Goal: Task Accomplishment & Management: Manage account settings

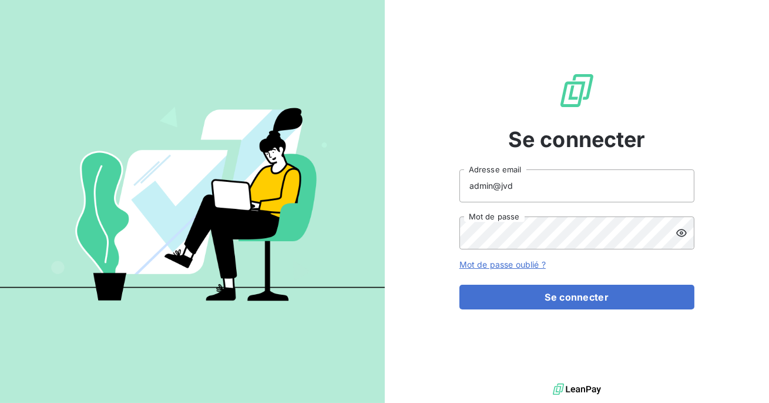
click at [560, 190] on input "admin@jvd" at bounding box center [577, 185] width 235 height 33
type input "admin@climanet"
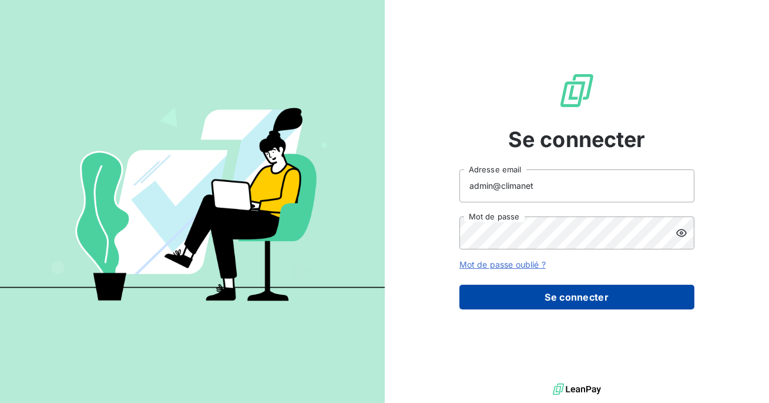
click at [555, 290] on button "Se connecter" at bounding box center [577, 296] width 235 height 25
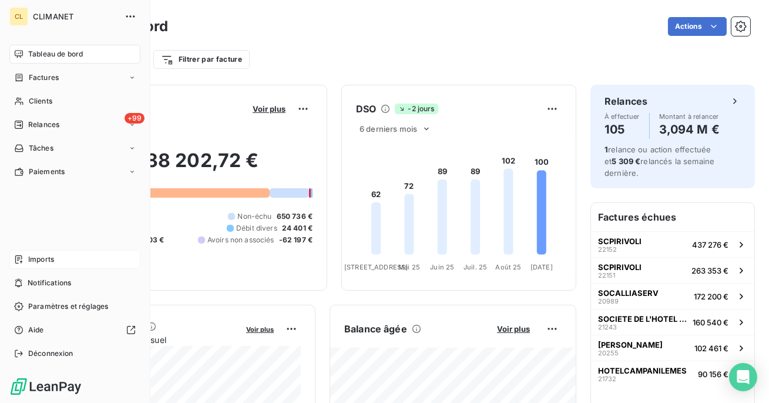
click at [23, 256] on icon at bounding box center [18, 258] width 9 height 9
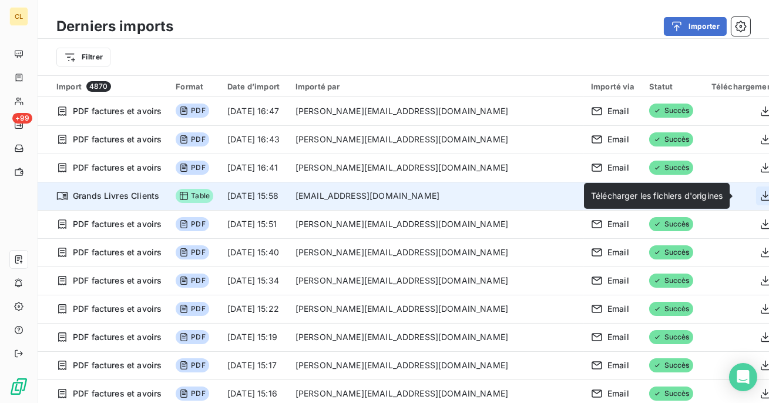
click at [761, 196] on icon "button" at bounding box center [765, 196] width 9 height 10
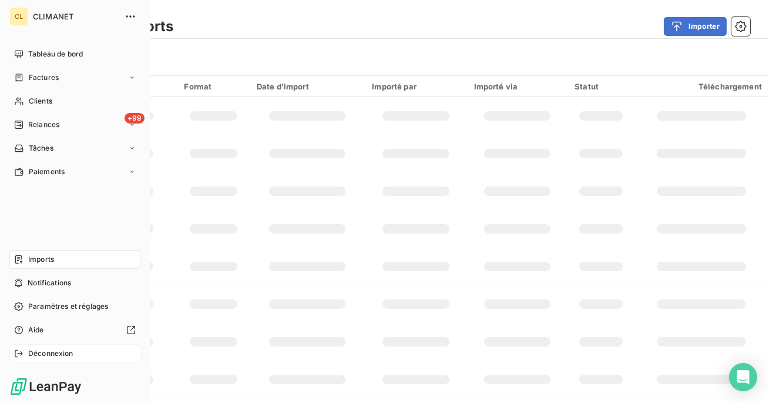
click at [45, 350] on span "Déconnexion" at bounding box center [50, 353] width 45 height 11
